Goal: Transaction & Acquisition: Purchase product/service

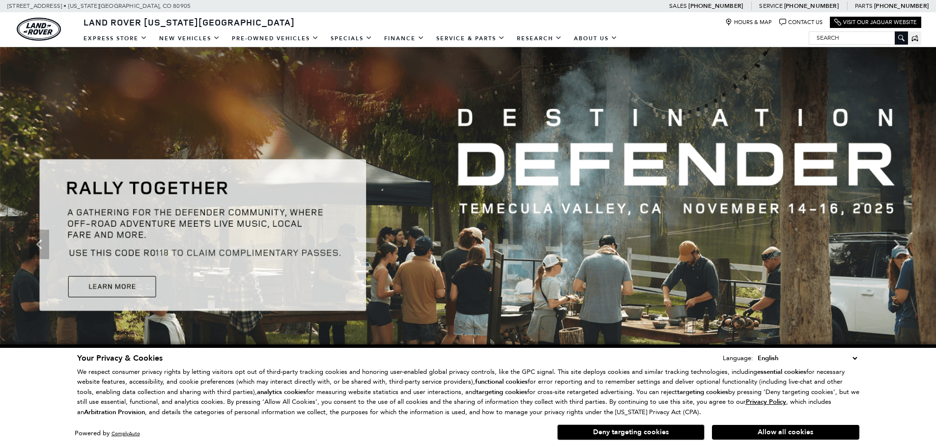
click at [762, 432] on button "Allow all cookies" at bounding box center [785, 432] width 147 height 15
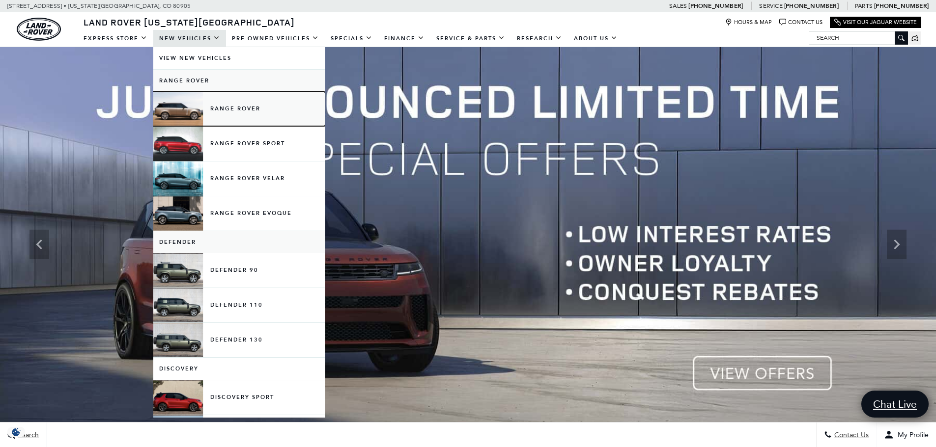
click at [237, 106] on link "Range Rover" at bounding box center [239, 109] width 172 height 34
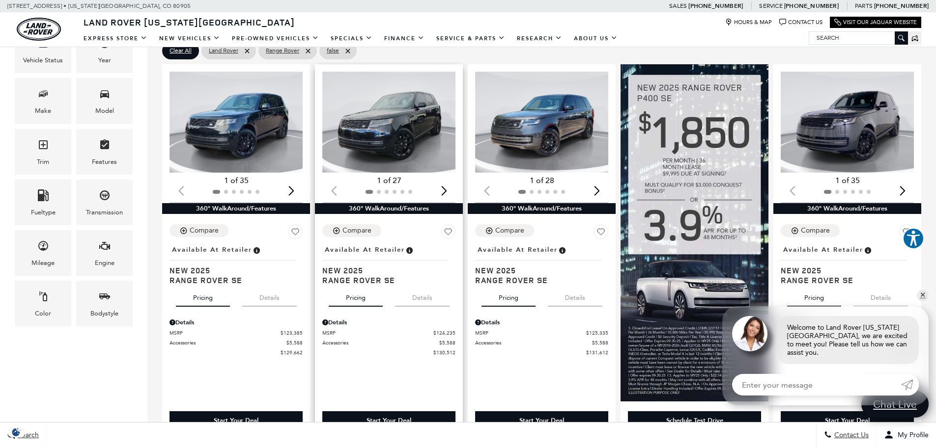
scroll to position [196, 0]
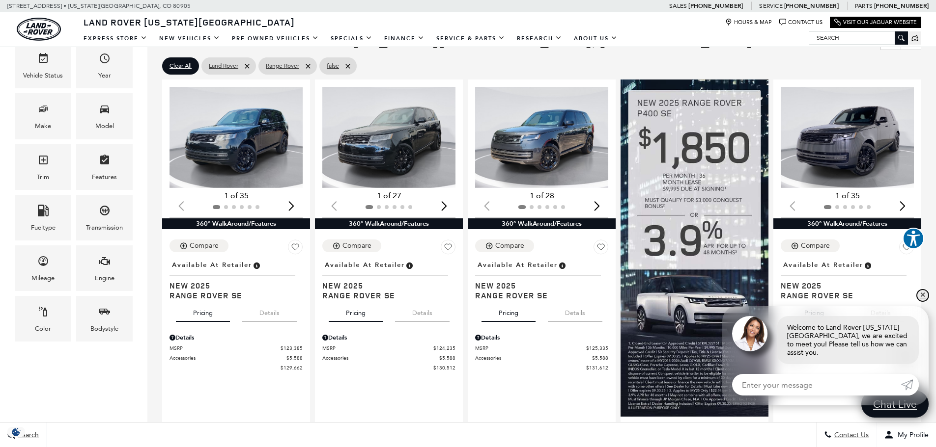
click at [923, 302] on link "✕" at bounding box center [922, 296] width 12 height 12
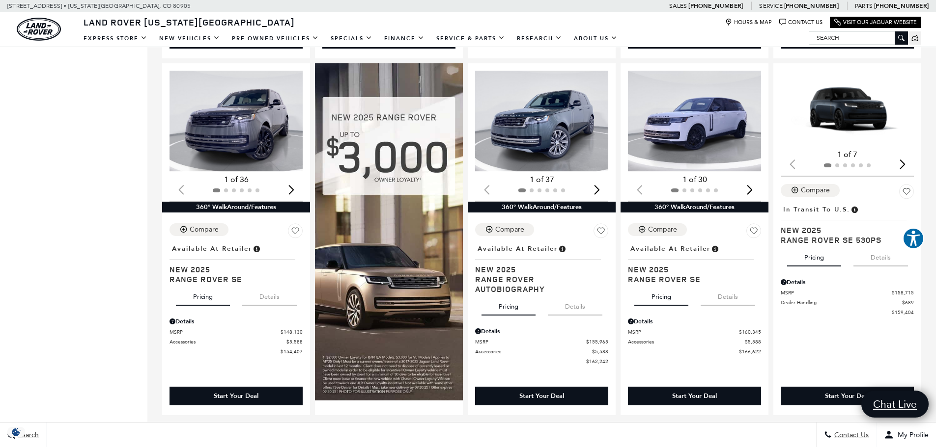
scroll to position [933, 0]
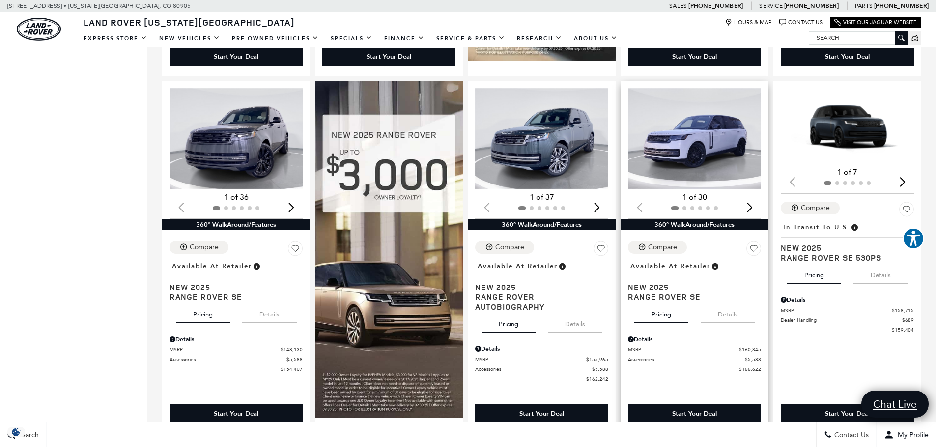
click at [754, 214] on div "Next slide" at bounding box center [749, 207] width 13 height 22
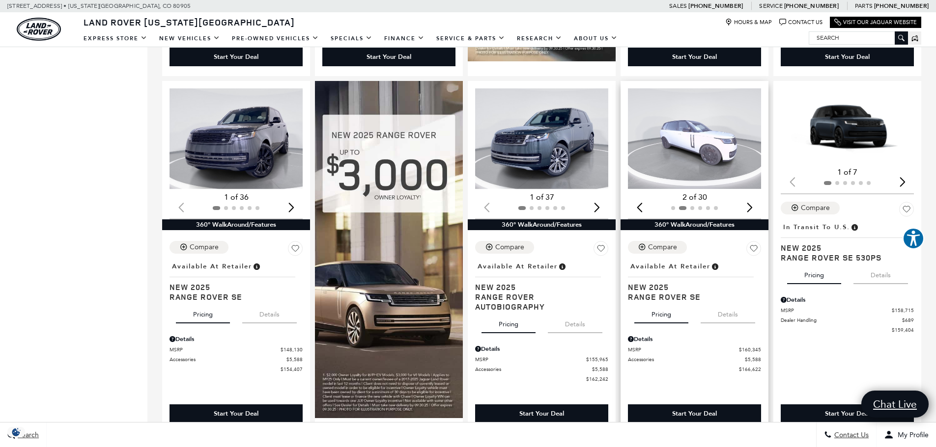
click at [754, 214] on div "Next slide" at bounding box center [749, 207] width 13 height 22
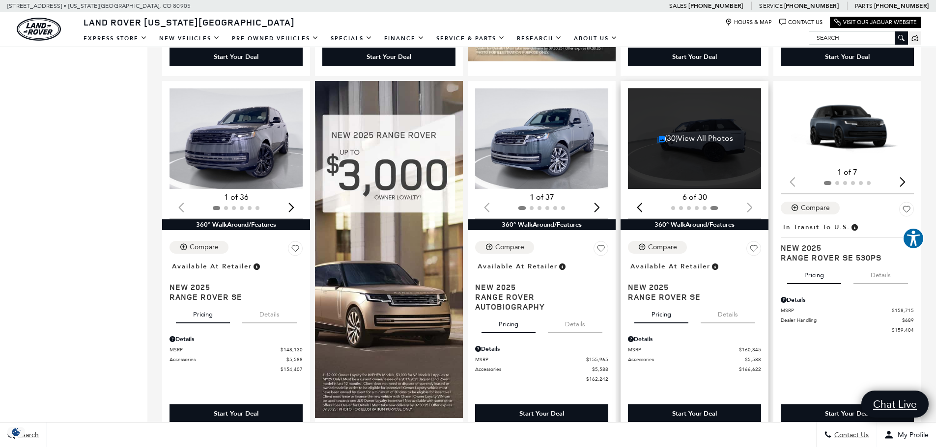
click at [754, 214] on div at bounding box center [694, 208] width 133 height 11
click at [598, 214] on div "Next slide" at bounding box center [596, 207] width 13 height 22
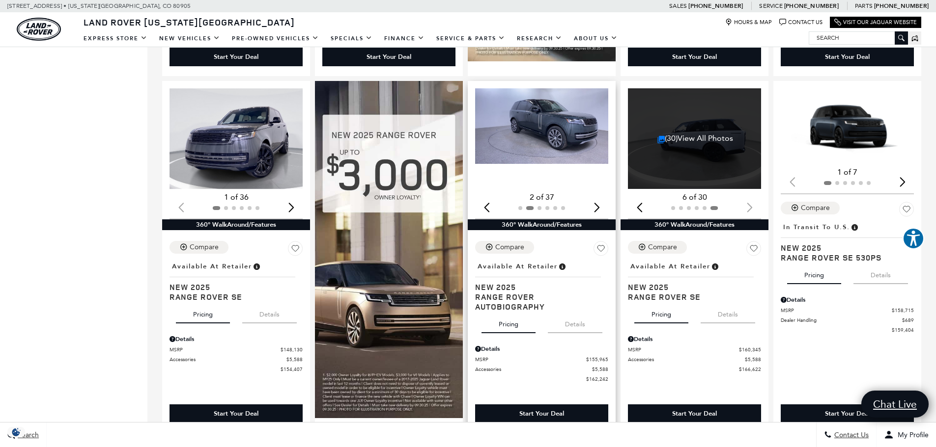
click at [598, 214] on div "Next slide" at bounding box center [596, 207] width 13 height 22
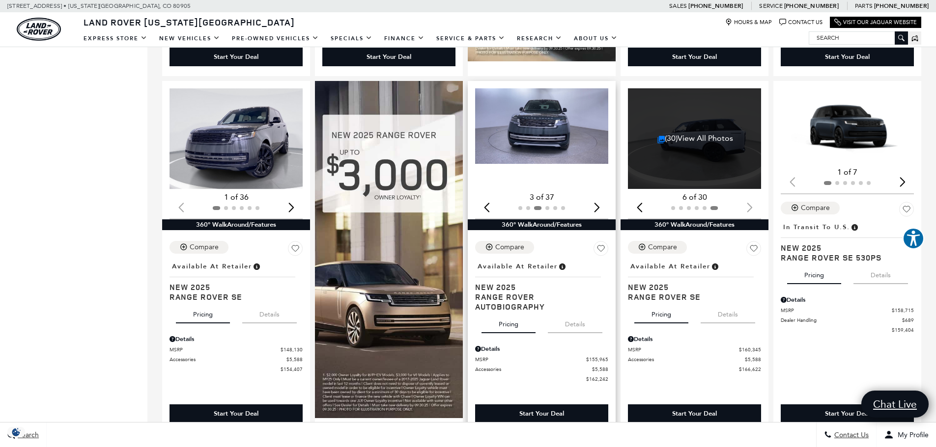
click at [598, 214] on div "Next slide" at bounding box center [596, 207] width 13 height 22
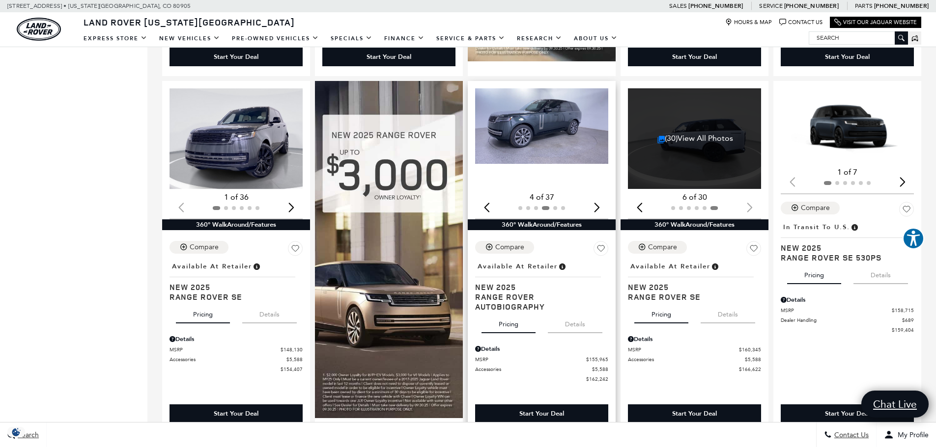
click at [598, 214] on div "Next slide" at bounding box center [596, 207] width 13 height 22
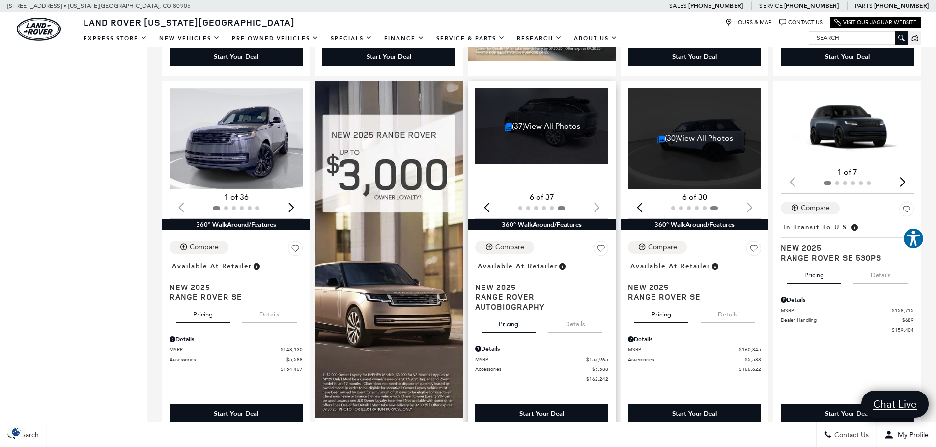
click at [598, 214] on div at bounding box center [541, 208] width 133 height 11
